Goal: Find contact information: Find contact information

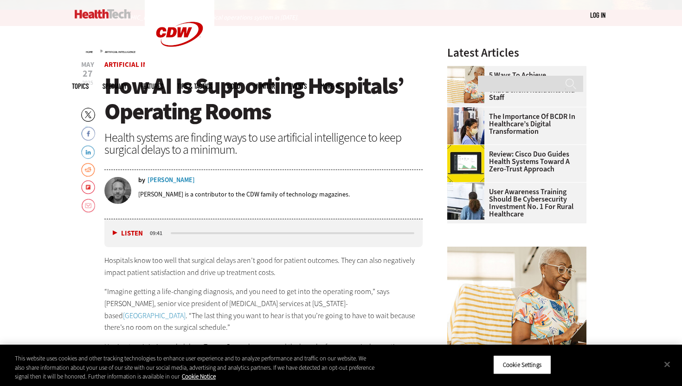
click at [169, 179] on div "Chris Hayhurst" at bounding box center [171, 180] width 47 height 6
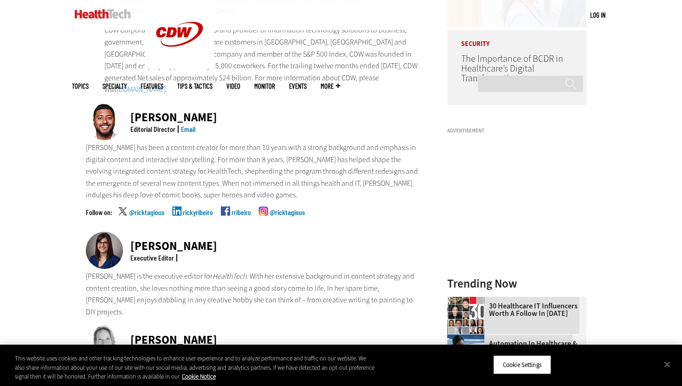
scroll to position [219, 0]
drag, startPoint x: 130, startPoint y: 103, endPoint x: 232, endPoint y: 103, distance: 101.6
click at [232, 103] on div "Ricky Ribeiro Editorial Director Email" at bounding box center [254, 122] width 337 height 39
click at [164, 111] on div "Ricky Ribeiro" at bounding box center [173, 117] width 87 height 12
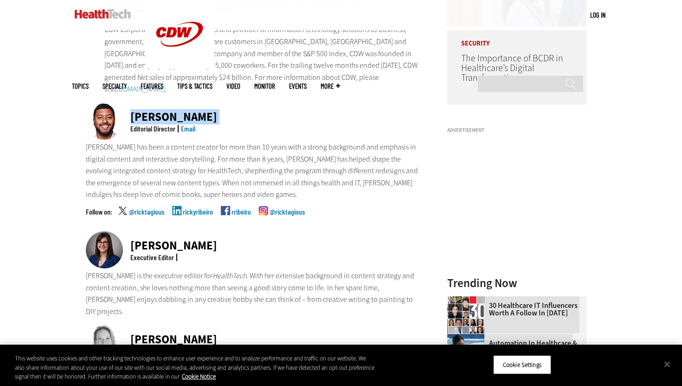
click at [164, 111] on div "Ricky Ribeiro" at bounding box center [173, 117] width 87 height 12
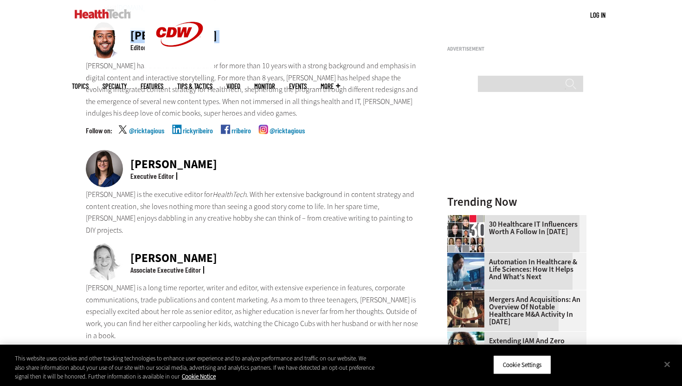
scroll to position [347, 0]
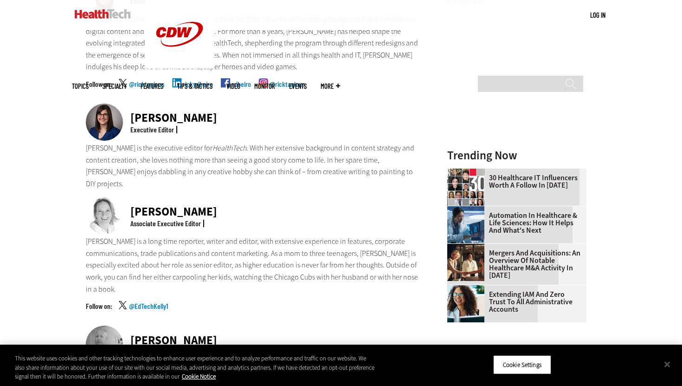
click at [151, 112] on div "Nicole Scilingo" at bounding box center [173, 118] width 87 height 12
copy div "Nicole Scilingo"
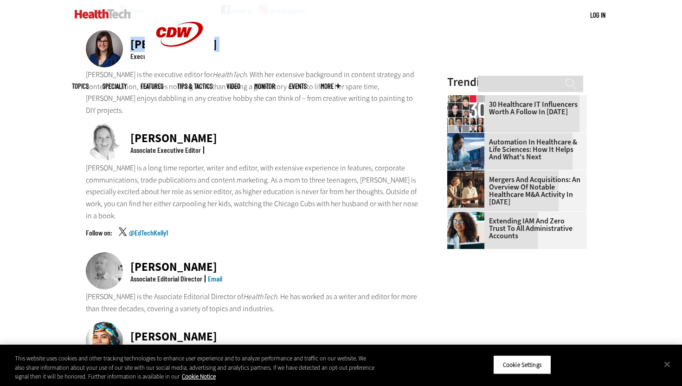
scroll to position [522, 0]
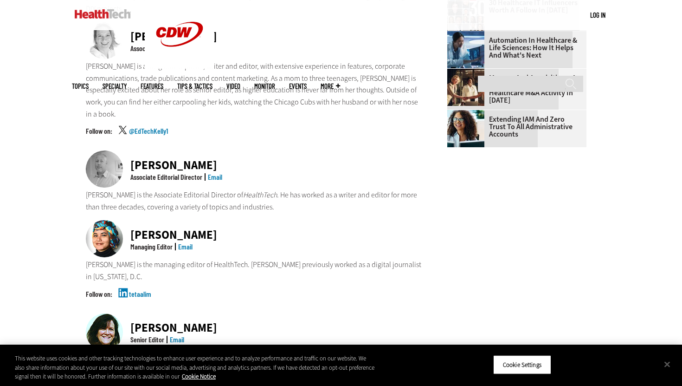
click at [155, 229] on div "Teta Alim" at bounding box center [173, 235] width 87 height 12
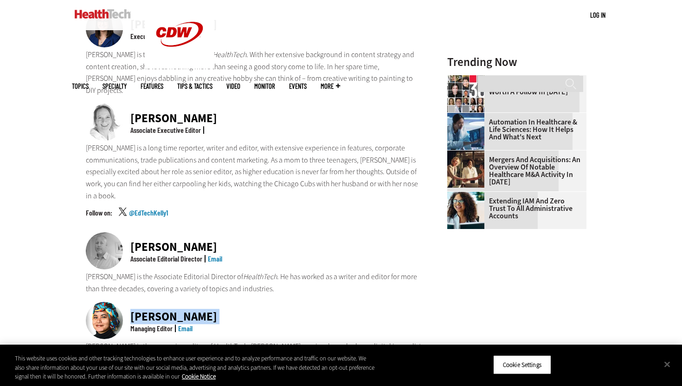
scroll to position [193, 0]
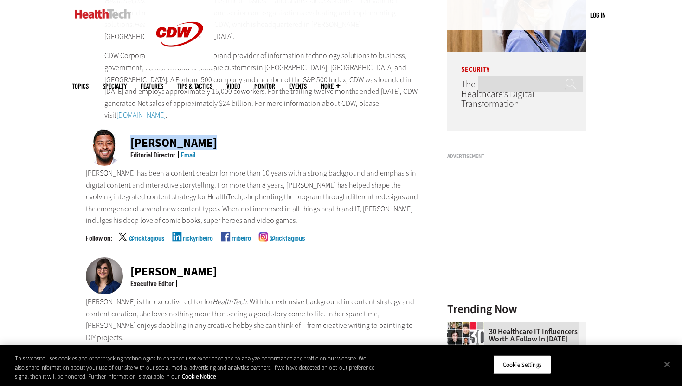
drag, startPoint x: 131, startPoint y: 129, endPoint x: 249, endPoint y: 129, distance: 117.9
click at [249, 129] on div "Ricky Ribeiro Editorial Director Email" at bounding box center [254, 148] width 337 height 39
copy div "Ricky Ribeiro"
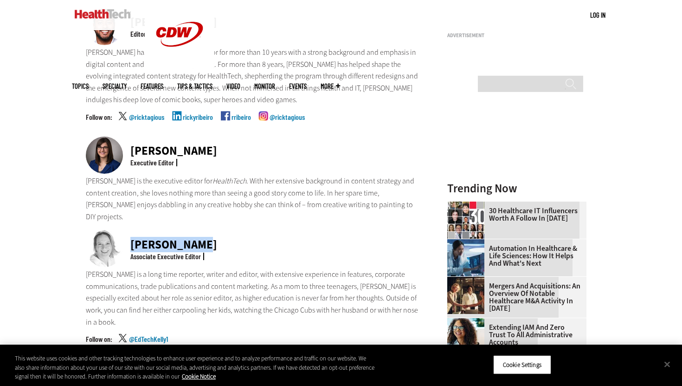
drag, startPoint x: 131, startPoint y: 217, endPoint x: 232, endPoint y: 217, distance: 101.6
click at [232, 230] on div "Kelly Konrad Associate Executive Editor" at bounding box center [254, 249] width 337 height 39
copy div "Kelly Konrad"
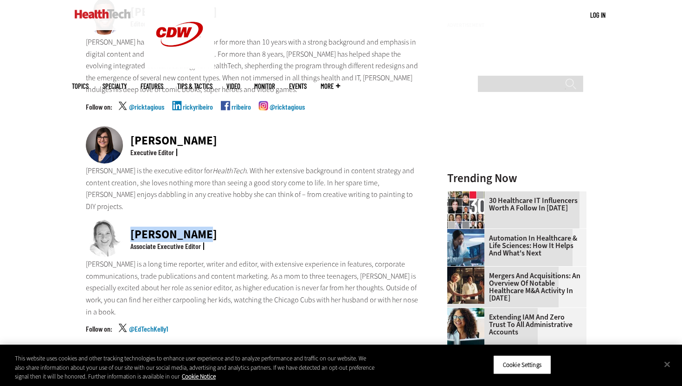
scroll to position [458, 0]
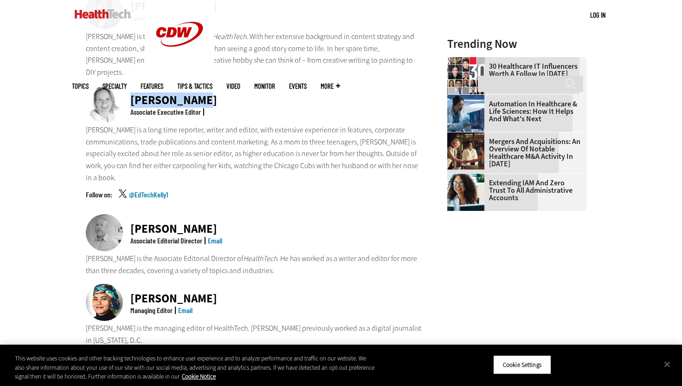
drag, startPoint x: 132, startPoint y: 193, endPoint x: 278, endPoint y: 193, distance: 146.6
click at [278, 214] on div "Matt McLaughlin Associate Editorial Director Email" at bounding box center [254, 233] width 337 height 39
copy div "Matt McLaughlin"
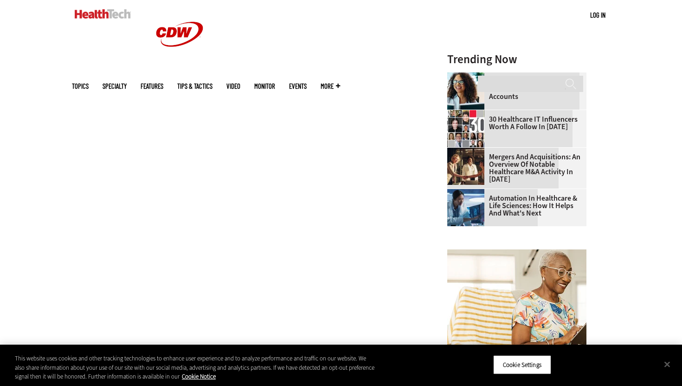
scroll to position [400, 0]
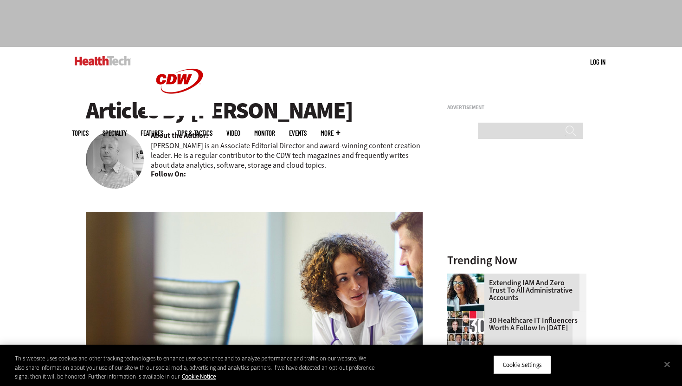
scroll to position [35, 0]
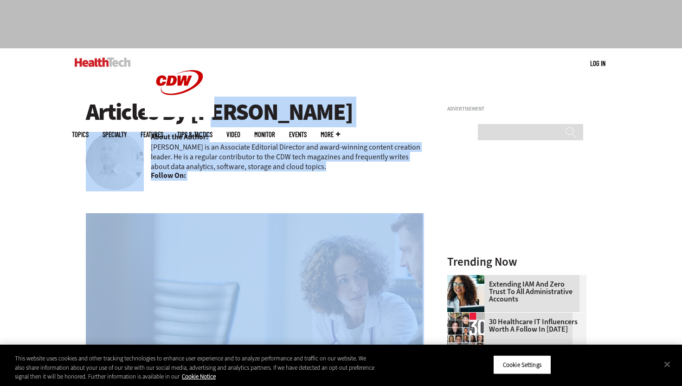
drag, startPoint x: 190, startPoint y: 109, endPoint x: 435, endPoint y: 108, distance: 244.5
copy main "Matt McLaughlin About the Author: Matt is an Associate Editorial Director and a…"
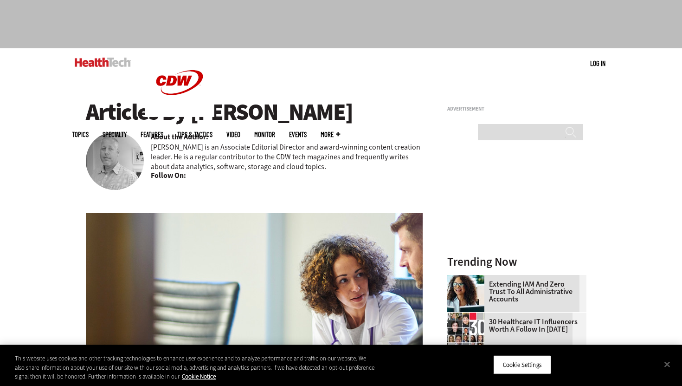
drag, startPoint x: 356, startPoint y: 106, endPoint x: 194, endPoint y: 106, distance: 162.4
click at [194, 106] on h1 "Articles By Matt McLaughlin" at bounding box center [254, 112] width 337 height 26
copy h1 "Matt McLaughlin"
